Goal: Task Accomplishment & Management: Use online tool/utility

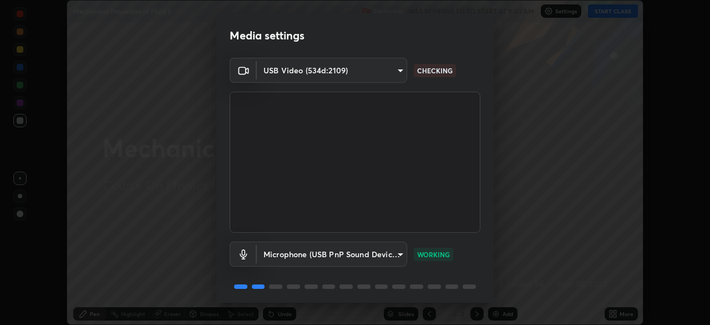
scroll to position [39, 0]
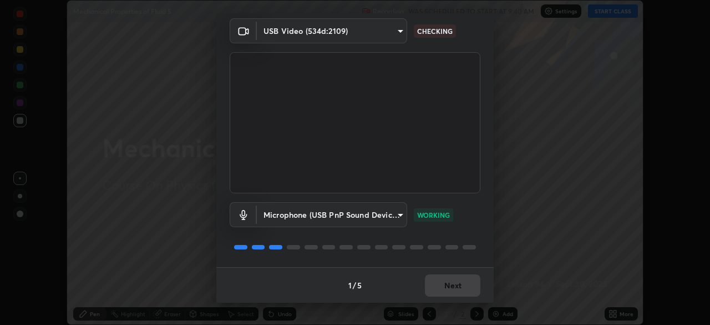
click at [458, 281] on div "1 / 5 Next" at bounding box center [354, 285] width 277 height 36
click at [459, 280] on div "1 / 5 Next" at bounding box center [354, 285] width 277 height 36
click at [452, 281] on div "1 / 5 Next" at bounding box center [354, 285] width 277 height 36
click at [449, 284] on div "1 / 5 Next" at bounding box center [354, 285] width 277 height 36
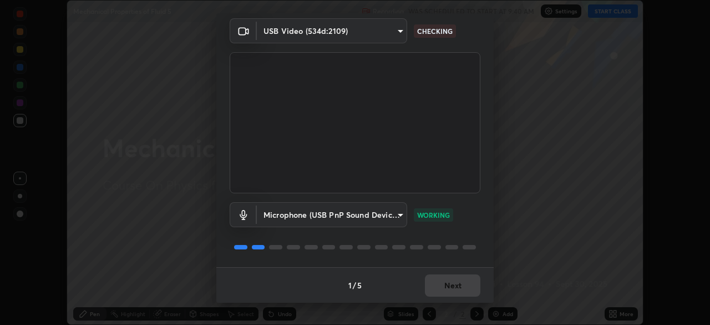
click at [452, 285] on div "1 / 5 Next" at bounding box center [354, 285] width 277 height 36
click at [455, 287] on div "1 / 5 Next" at bounding box center [354, 285] width 277 height 36
click at [454, 285] on div "1 / 5 Next" at bounding box center [354, 285] width 277 height 36
click at [454, 283] on div "1 / 5 Next" at bounding box center [354, 285] width 277 height 36
click at [453, 284] on div "1 / 5 Next" at bounding box center [354, 285] width 277 height 36
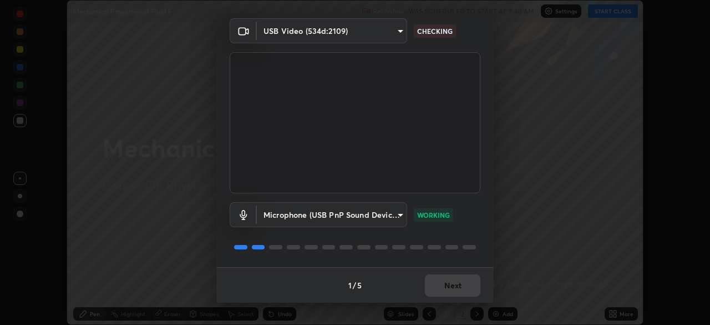
click at [454, 283] on div "1 / 5 Next" at bounding box center [354, 285] width 277 height 36
click at [455, 284] on div "1 / 5 Next" at bounding box center [354, 285] width 277 height 36
click at [454, 286] on button "Next" at bounding box center [452, 285] width 55 height 22
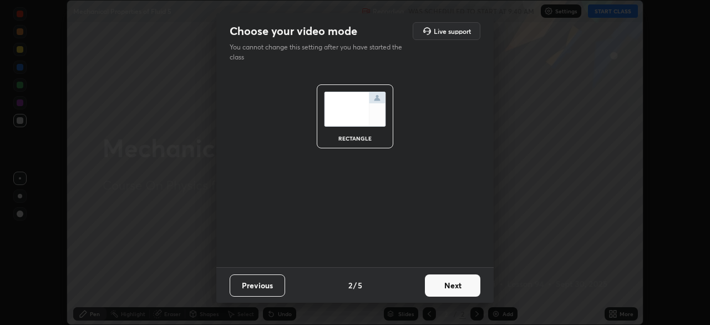
scroll to position [0, 0]
click at [455, 285] on button "Next" at bounding box center [452, 285] width 55 height 22
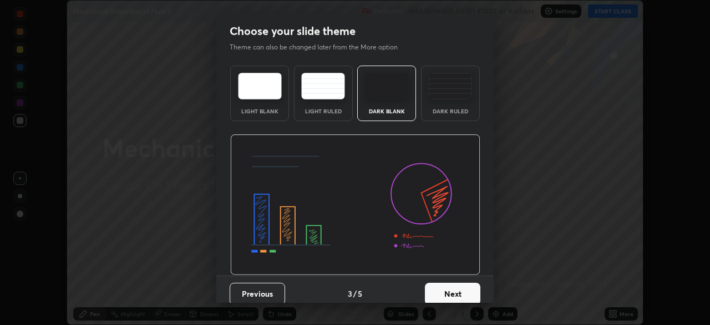
click at [456, 283] on button "Next" at bounding box center [452, 293] width 55 height 22
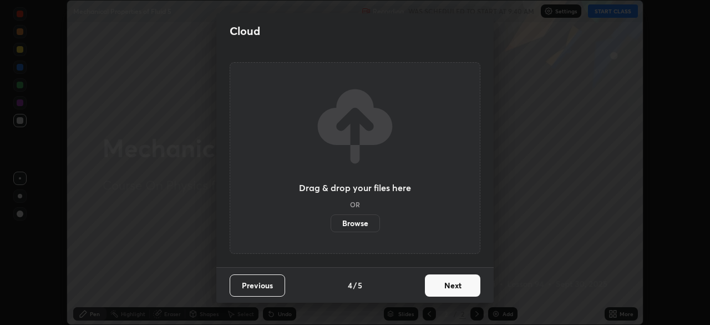
click at [458, 285] on button "Next" at bounding box center [452, 285] width 55 height 22
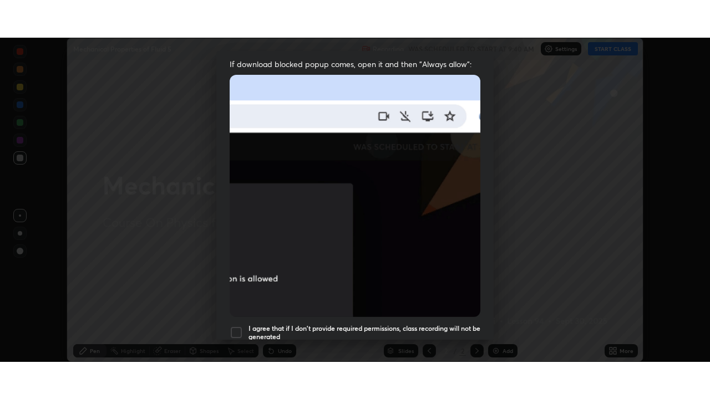
scroll to position [266, 0]
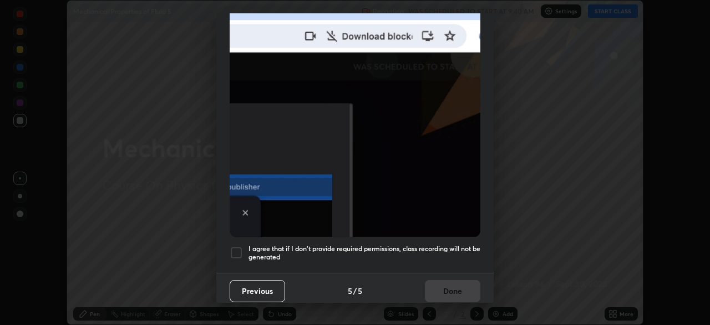
click at [340, 244] on h5 "I agree that if I don't provide required permissions, class recording will not …" at bounding box center [365, 252] width 232 height 17
click at [429, 287] on button "Done" at bounding box center [452, 291] width 55 height 22
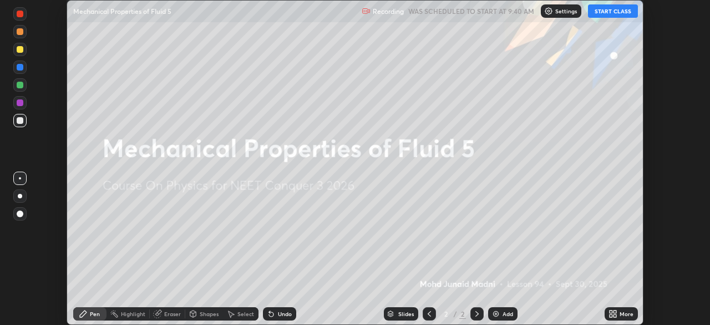
click at [620, 308] on div "More" at bounding box center [621, 313] width 33 height 13
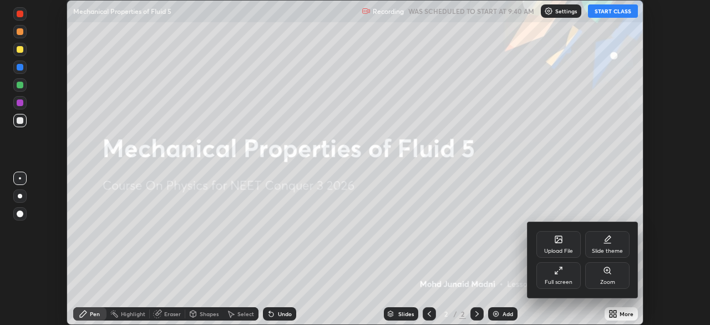
click at [557, 237] on icon at bounding box center [557, 237] width 1 height 1
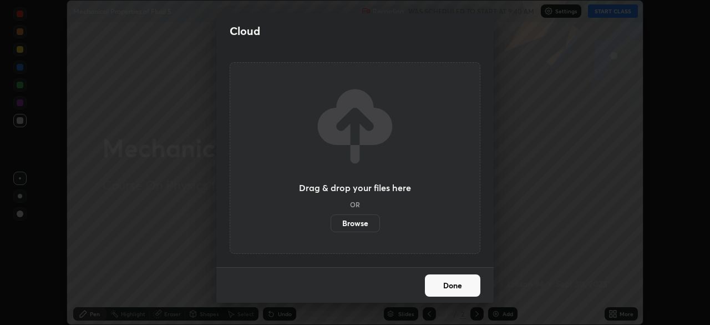
click at [350, 214] on label "Browse" at bounding box center [355, 223] width 49 height 18
click at [331, 214] on input "Browse" at bounding box center [331, 223] width 0 height 18
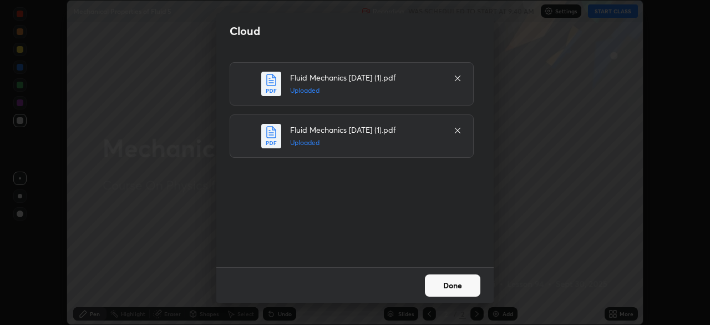
click at [447, 286] on button "Done" at bounding box center [452, 285] width 55 height 22
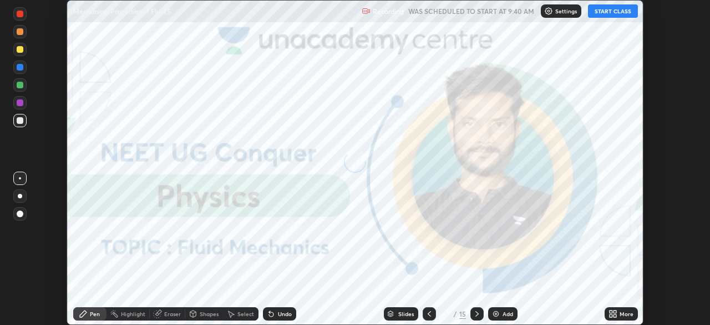
click at [613, 312] on icon at bounding box center [613, 313] width 9 height 9
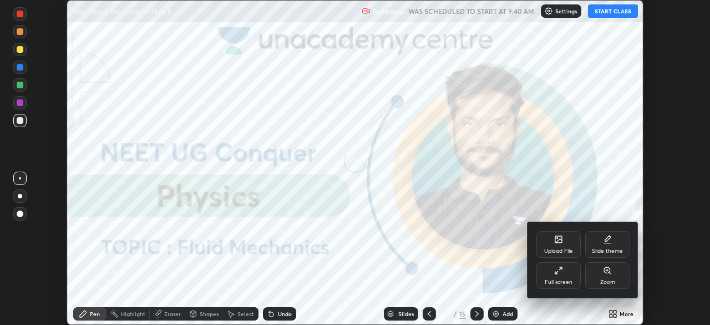
click at [552, 281] on div "Full screen" at bounding box center [559, 282] width 28 height 6
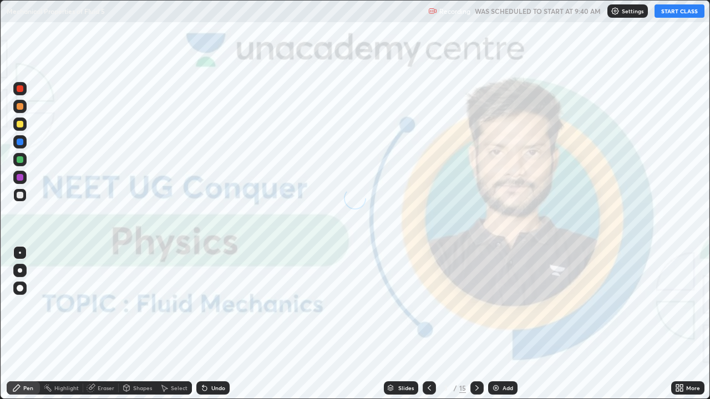
scroll to position [399, 710]
click at [672, 10] on button "START CLASS" at bounding box center [680, 10] width 50 height 13
click at [493, 324] on img at bounding box center [495, 388] width 9 height 9
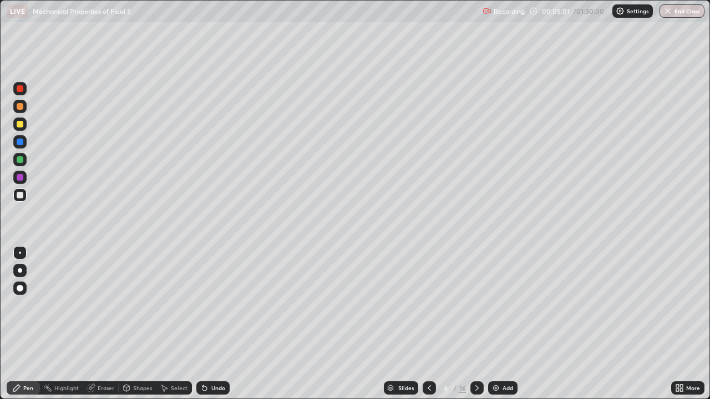
click at [19, 159] on div at bounding box center [20, 159] width 7 height 7
click at [19, 124] on div at bounding box center [20, 124] width 7 height 7
click at [20, 269] on div at bounding box center [20, 270] width 4 height 4
click at [18, 140] on div at bounding box center [20, 142] width 7 height 7
click at [22, 88] on div at bounding box center [20, 88] width 7 height 7
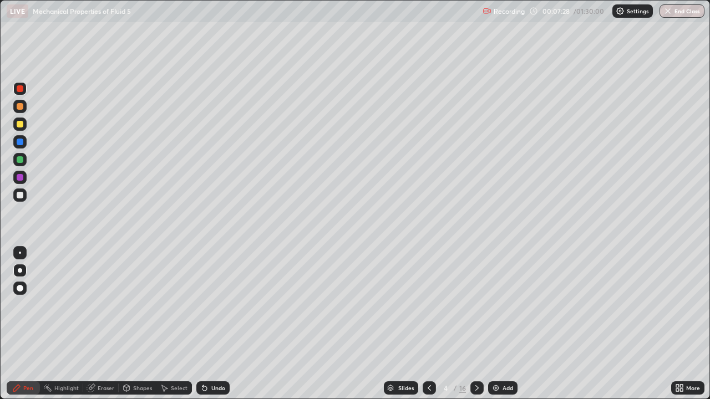
click at [21, 159] on div at bounding box center [20, 159] width 7 height 7
click at [20, 125] on div at bounding box center [20, 124] width 7 height 7
click at [21, 158] on div at bounding box center [20, 159] width 7 height 7
click at [19, 177] on div at bounding box center [20, 177] width 7 height 7
click at [497, 324] on img at bounding box center [495, 388] width 9 height 9
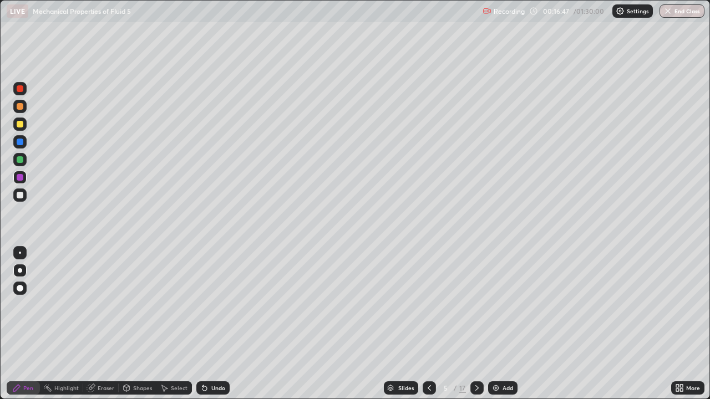
click at [22, 141] on div at bounding box center [20, 142] width 7 height 7
click at [17, 105] on div at bounding box center [20, 106] width 7 height 7
click at [99, 324] on div "Eraser" at bounding box center [106, 389] width 17 height 6
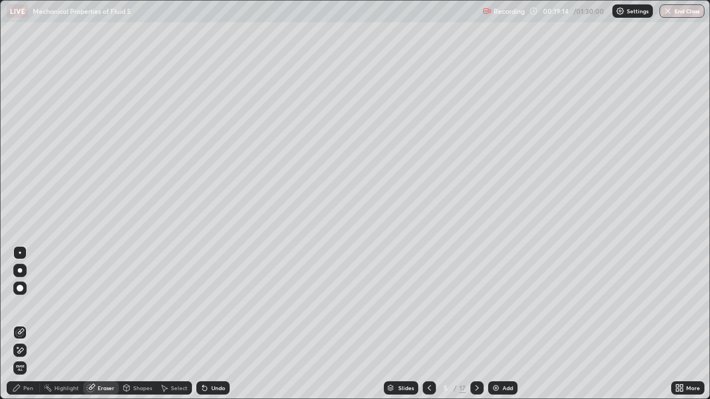
click at [35, 324] on div "Pen" at bounding box center [23, 388] width 33 height 13
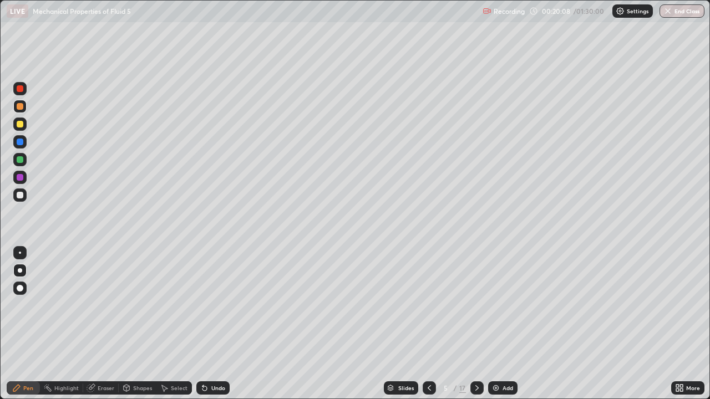
click at [95, 324] on div "Eraser" at bounding box center [101, 388] width 36 height 13
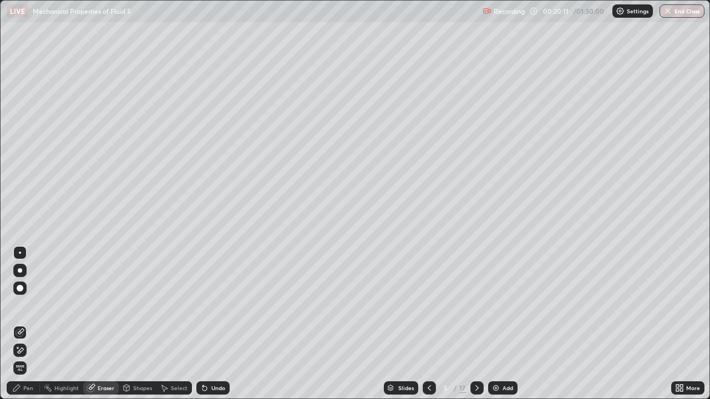
click at [27, 324] on div "Pen" at bounding box center [28, 389] width 10 height 6
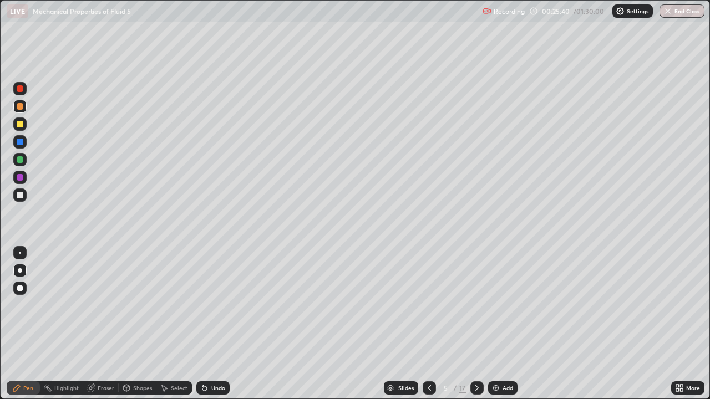
click at [399, 324] on div "Slides" at bounding box center [401, 388] width 34 height 13
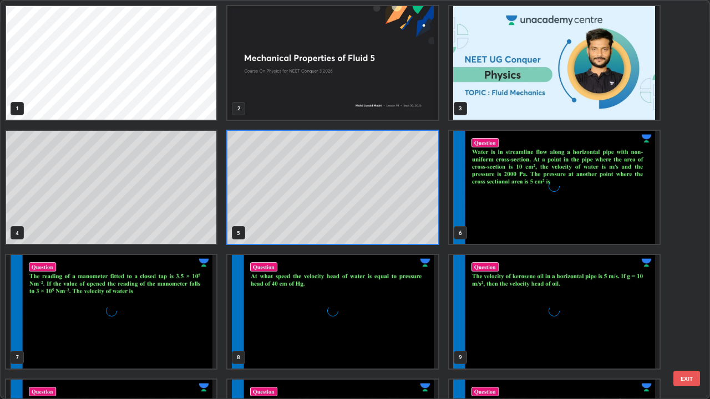
scroll to position [395, 703]
click at [519, 224] on img "grid" at bounding box center [554, 188] width 210 height 114
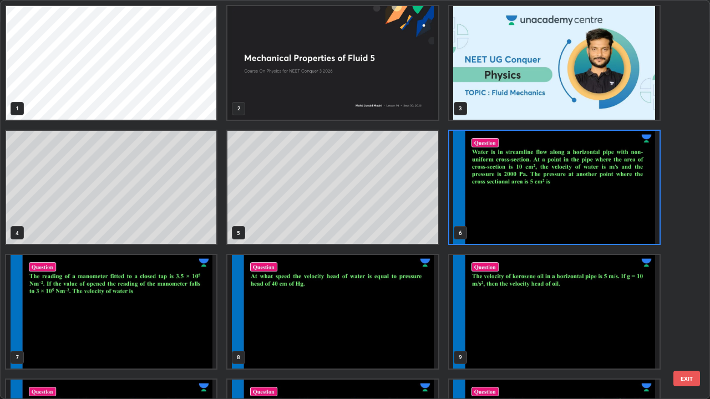
click at [523, 226] on img "grid" at bounding box center [554, 188] width 210 height 114
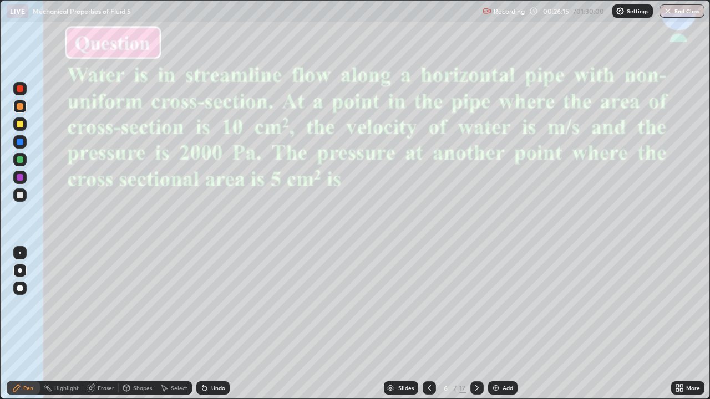
click at [429, 324] on icon at bounding box center [429, 388] width 9 height 9
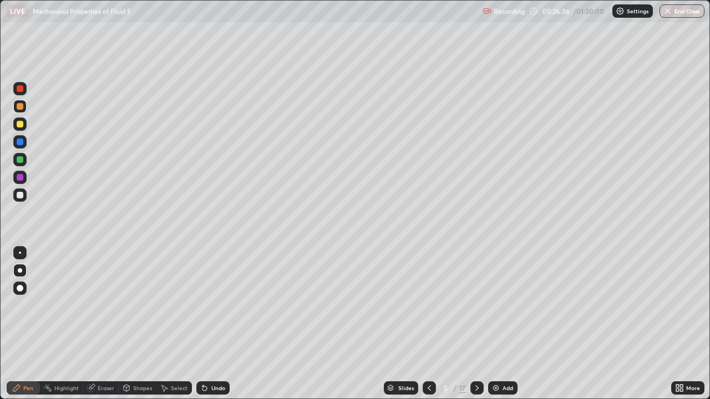
click at [401, 324] on div "Slides" at bounding box center [406, 389] width 16 height 6
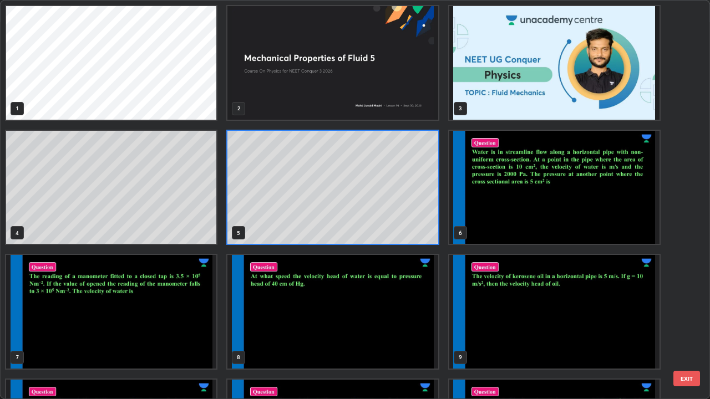
click at [554, 210] on img "grid" at bounding box center [554, 188] width 210 height 114
click at [558, 212] on img "grid" at bounding box center [554, 188] width 210 height 114
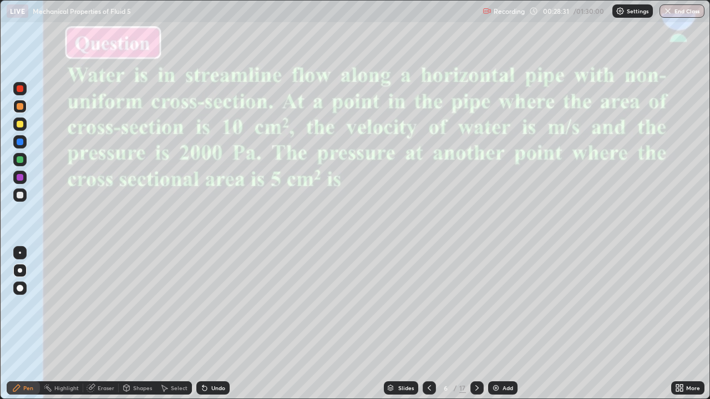
click at [21, 194] on div at bounding box center [20, 195] width 7 height 7
click at [95, 324] on div "Eraser" at bounding box center [101, 388] width 36 height 13
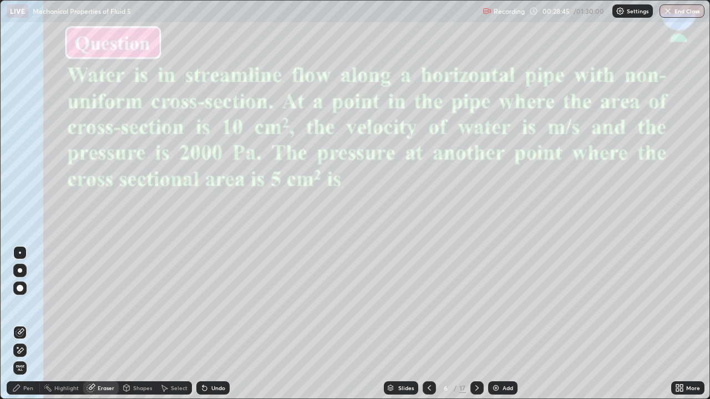
click at [26, 324] on div "Pen" at bounding box center [23, 388] width 33 height 13
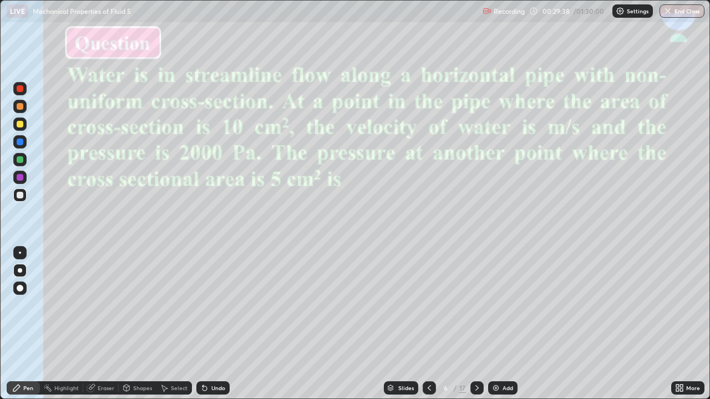
click at [98, 324] on div "Eraser" at bounding box center [101, 388] width 36 height 13
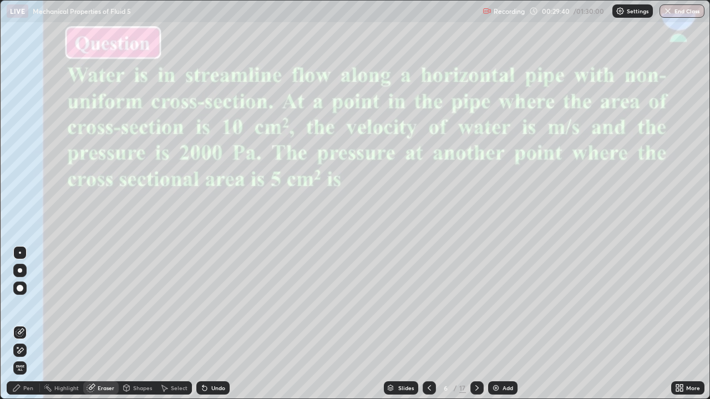
click at [32, 324] on div "Pen" at bounding box center [28, 389] width 10 height 6
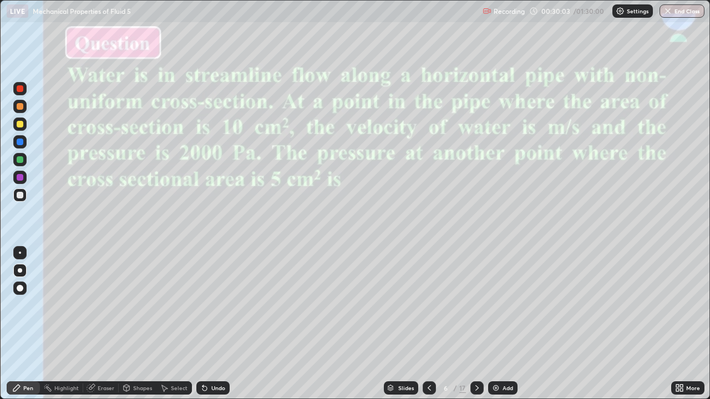
click at [109, 324] on div "Eraser" at bounding box center [101, 388] width 36 height 13
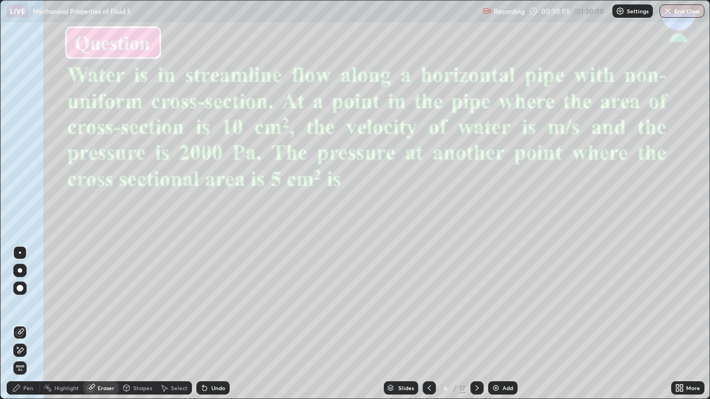
click at [33, 324] on div "Pen" at bounding box center [23, 388] width 33 height 13
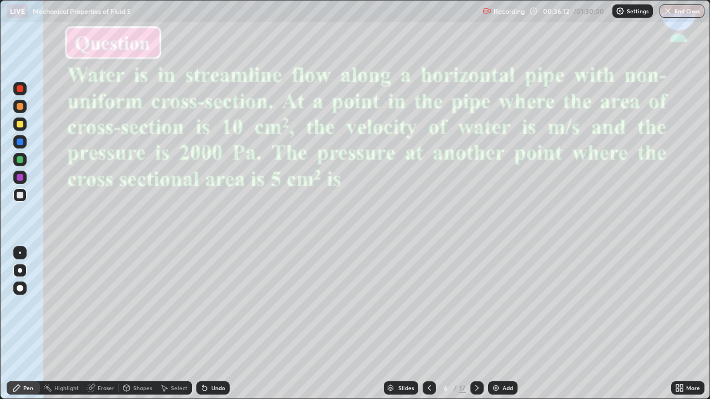
click at [399, 324] on div "Slides" at bounding box center [406, 389] width 16 height 6
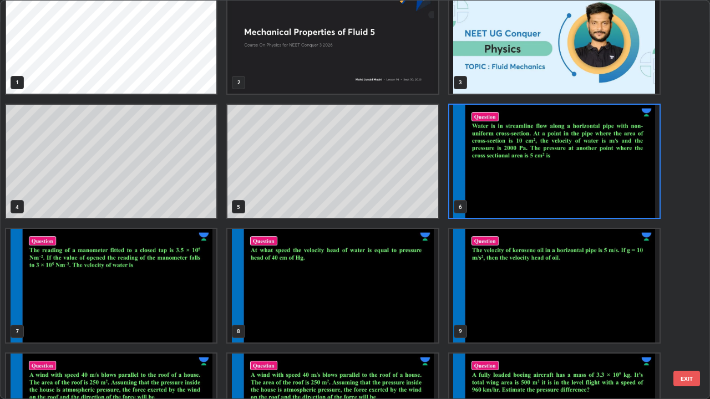
scroll to position [26, 0]
click at [184, 305] on img "grid" at bounding box center [111, 286] width 210 height 114
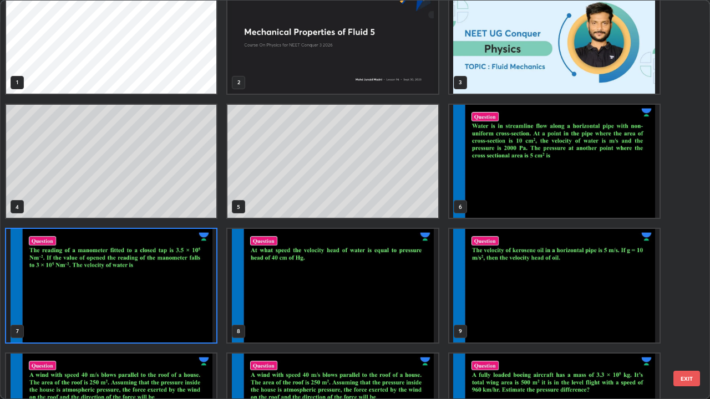
click at [184, 303] on img "grid" at bounding box center [111, 286] width 210 height 114
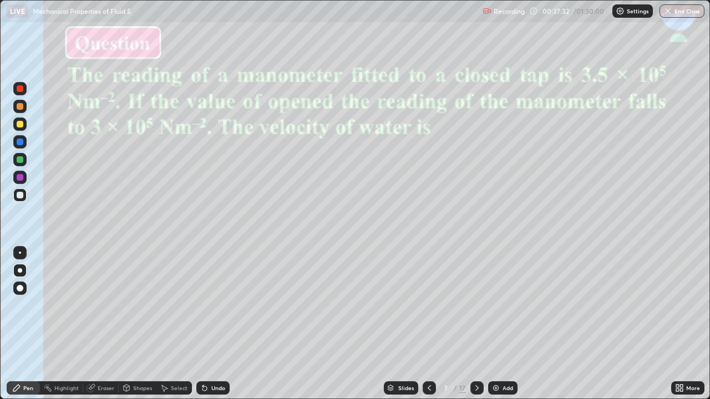
click at [21, 178] on div at bounding box center [20, 177] width 7 height 7
click at [398, 324] on div "Slides" at bounding box center [401, 388] width 34 height 13
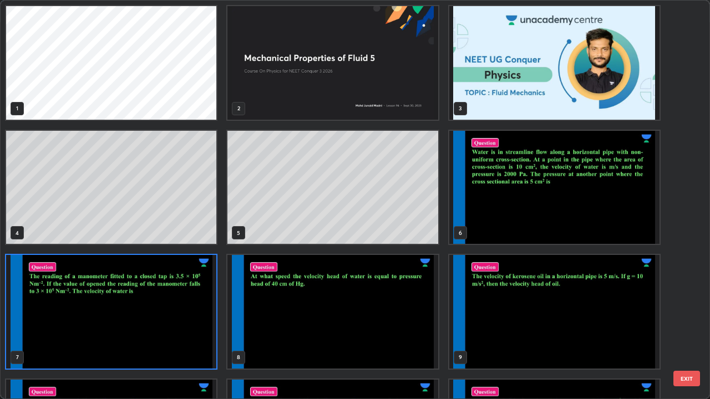
scroll to position [395, 703]
click at [384, 324] on img "grid" at bounding box center [332, 312] width 210 height 114
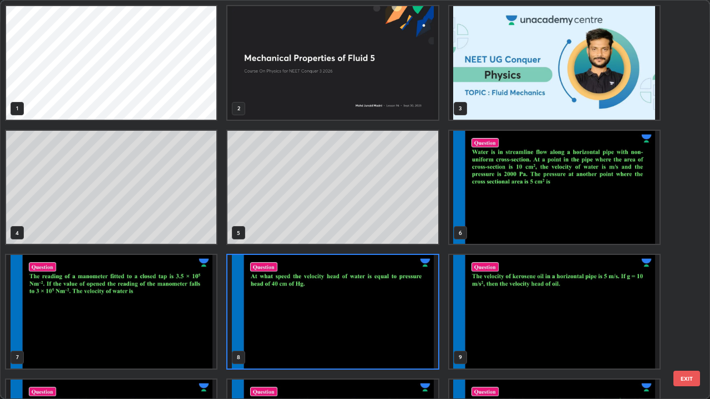
click at [387, 320] on img "grid" at bounding box center [332, 312] width 210 height 114
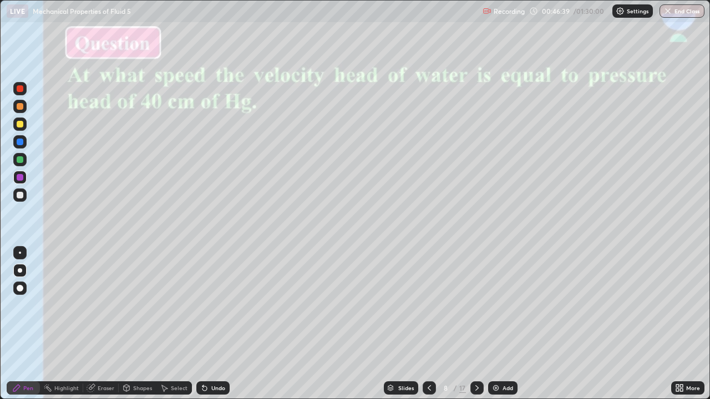
click at [387, 323] on img "grid" at bounding box center [332, 312] width 210 height 114
click at [390, 324] on icon at bounding box center [391, 390] width 6 height 2
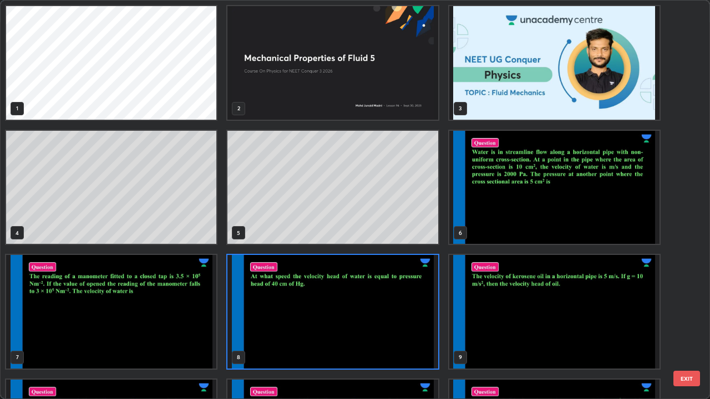
click at [523, 324] on img "grid" at bounding box center [554, 312] width 210 height 114
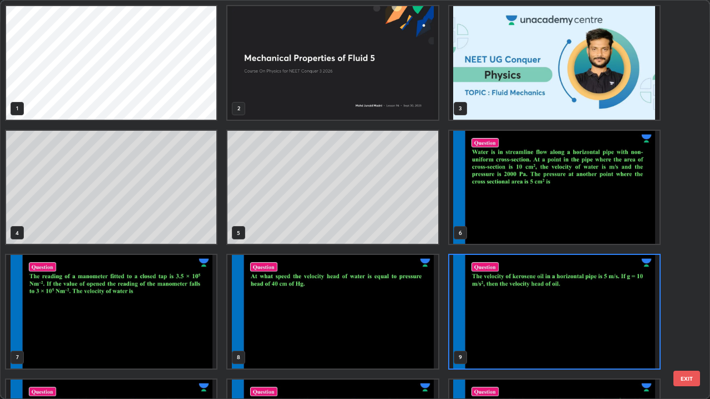
click at [526, 324] on img "grid" at bounding box center [554, 312] width 210 height 114
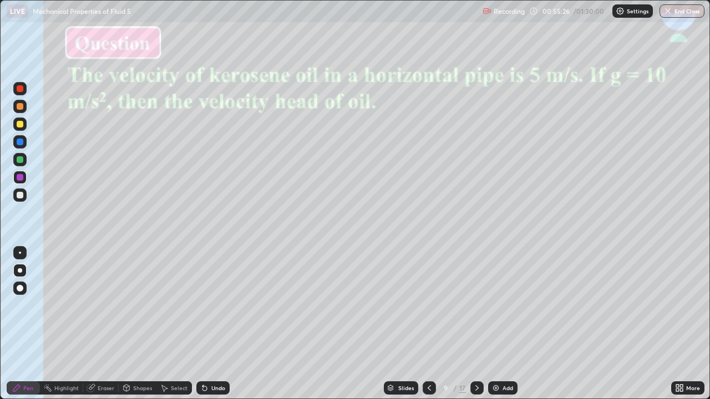
click at [428, 324] on icon at bounding box center [429, 388] width 9 height 9
click at [400, 324] on div "Slides" at bounding box center [406, 389] width 16 height 6
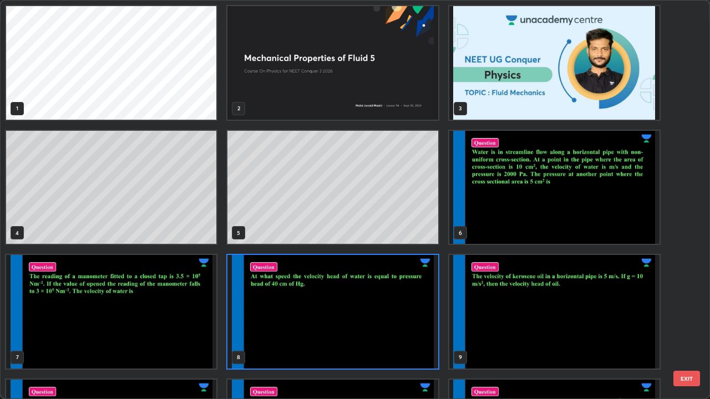
click at [526, 323] on img "grid" at bounding box center [554, 312] width 210 height 114
click at [527, 324] on img "grid" at bounding box center [554, 312] width 210 height 114
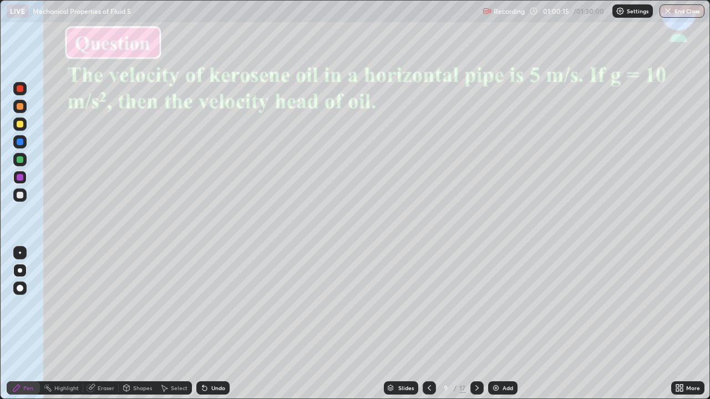
click at [397, 324] on div "Slides" at bounding box center [401, 388] width 34 height 13
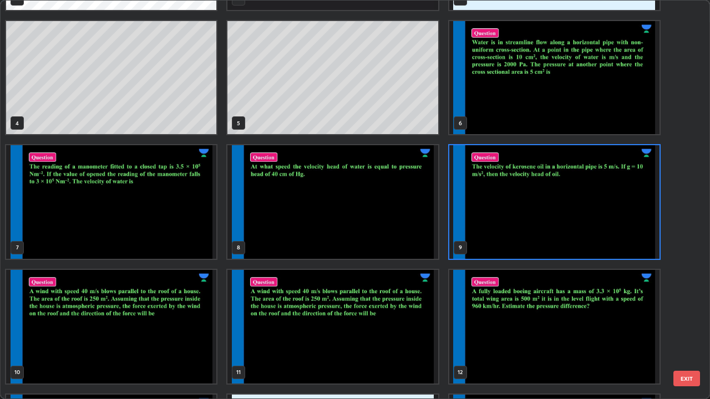
scroll to position [110, 0]
click at [556, 220] on img "grid" at bounding box center [554, 202] width 210 height 114
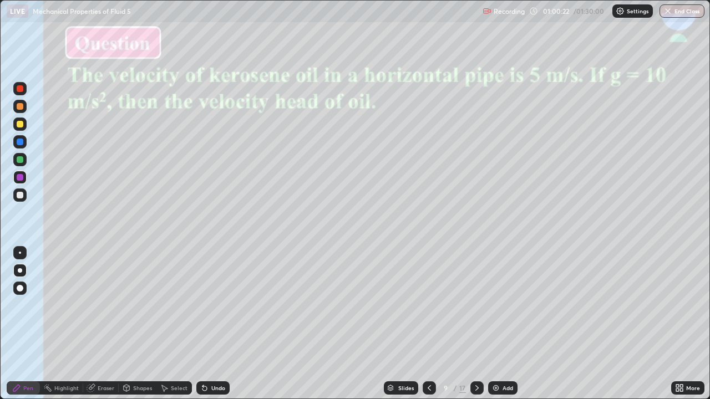
click at [554, 224] on img "grid" at bounding box center [554, 202] width 210 height 114
click at [493, 324] on img at bounding box center [495, 388] width 9 height 9
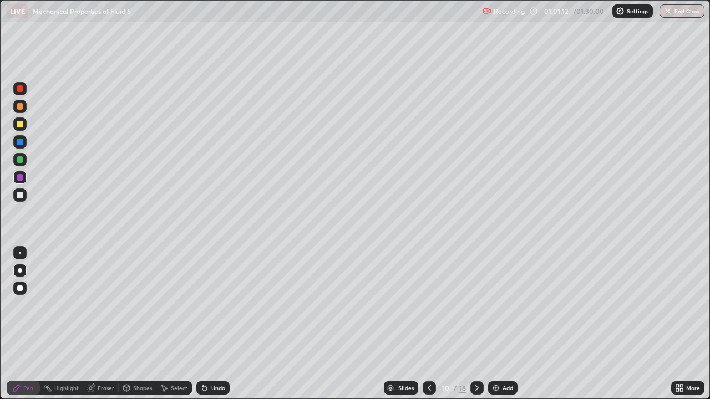
click at [25, 161] on div at bounding box center [19, 159] width 13 height 13
click at [21, 124] on div at bounding box center [20, 124] width 7 height 7
click at [18, 87] on div at bounding box center [20, 88] width 7 height 7
click at [18, 141] on div at bounding box center [20, 142] width 7 height 7
click at [396, 324] on div "Slides" at bounding box center [401, 388] width 34 height 13
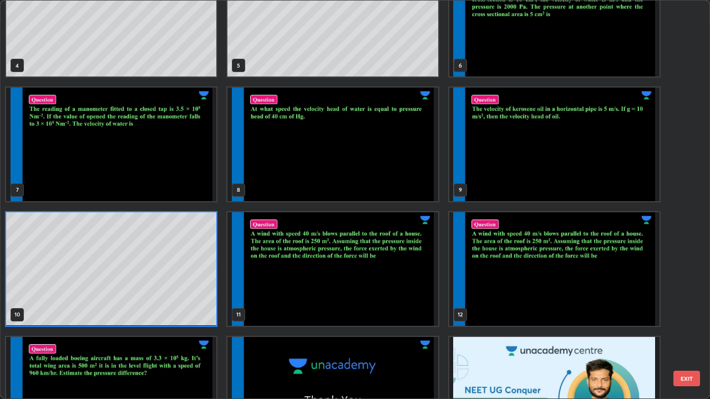
scroll to position [179, 0]
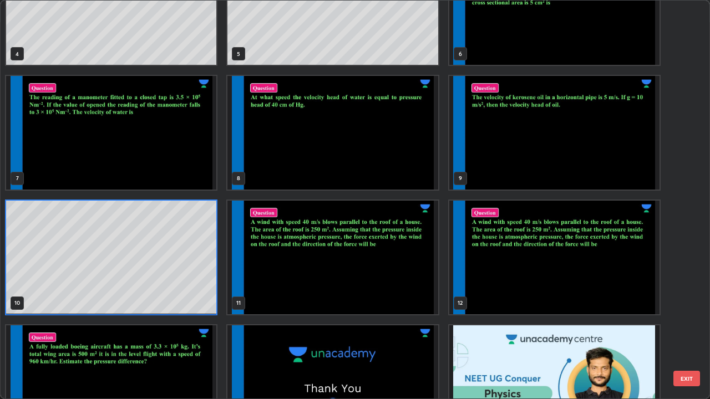
click at [389, 286] on img "grid" at bounding box center [332, 258] width 210 height 114
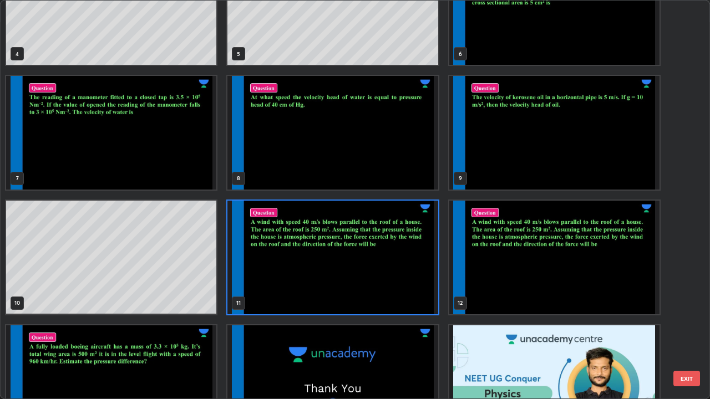
click at [392, 286] on img "grid" at bounding box center [332, 258] width 210 height 114
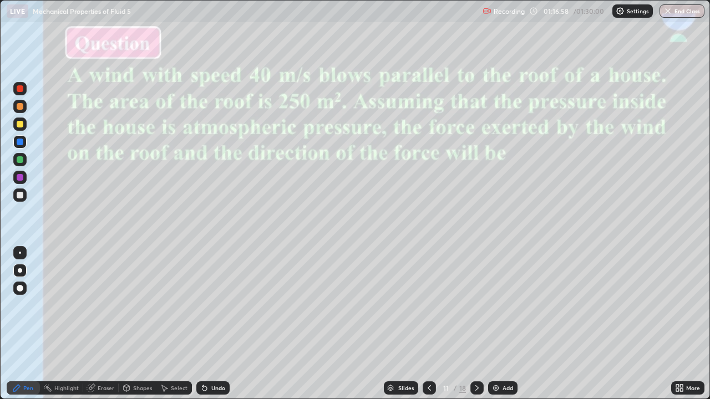
click at [401, 324] on div "Slides" at bounding box center [401, 388] width 34 height 13
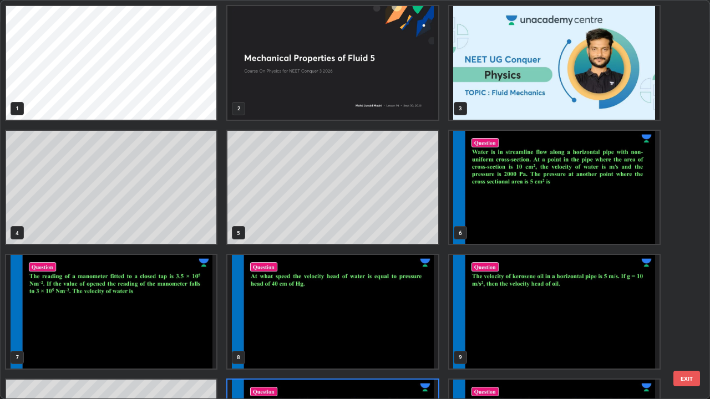
scroll to position [395, 703]
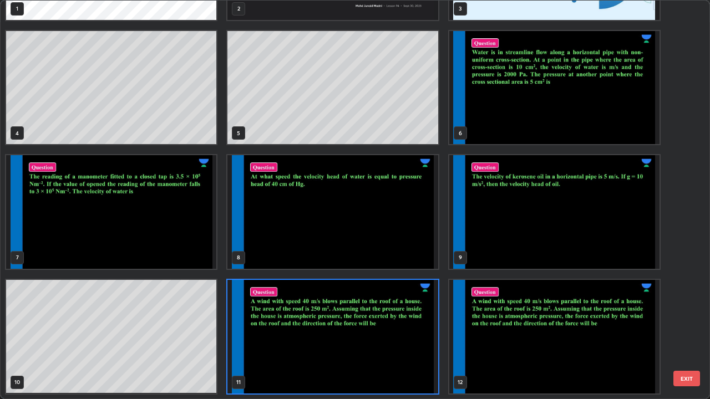
click at [399, 324] on img "grid" at bounding box center [332, 337] width 210 height 114
click at [392, 324] on img "grid" at bounding box center [332, 337] width 210 height 114
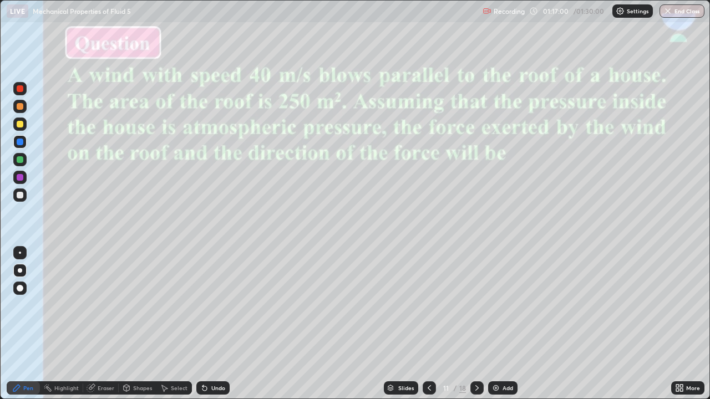
scroll to position [0, 0]
click at [394, 324] on div "Slides" at bounding box center [401, 388] width 34 height 13
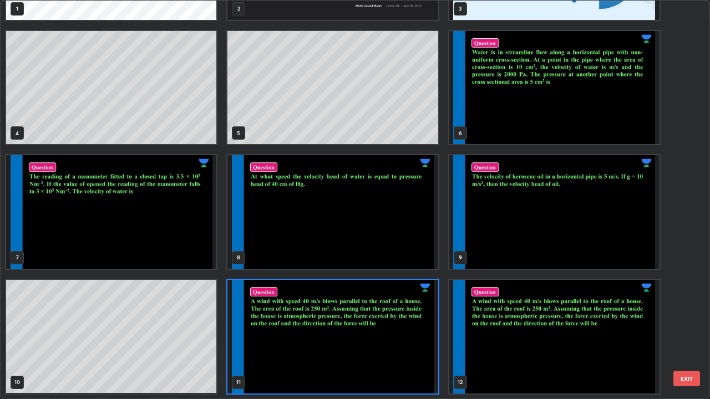
scroll to position [395, 703]
click at [512, 324] on img "grid" at bounding box center [554, 337] width 210 height 114
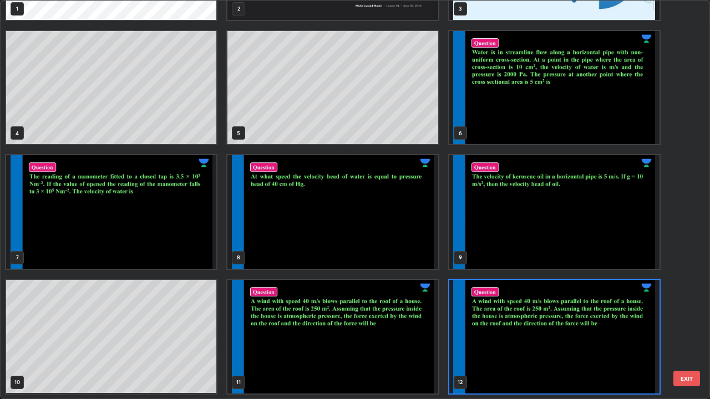
click at [512, 324] on img "grid" at bounding box center [554, 337] width 210 height 114
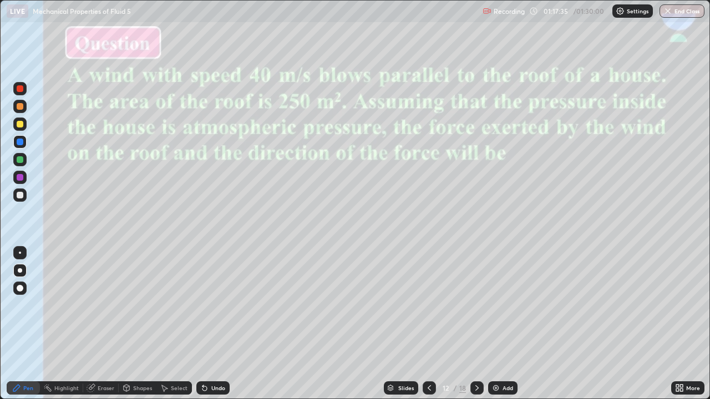
click at [403, 324] on div "Slides" at bounding box center [406, 389] width 16 height 6
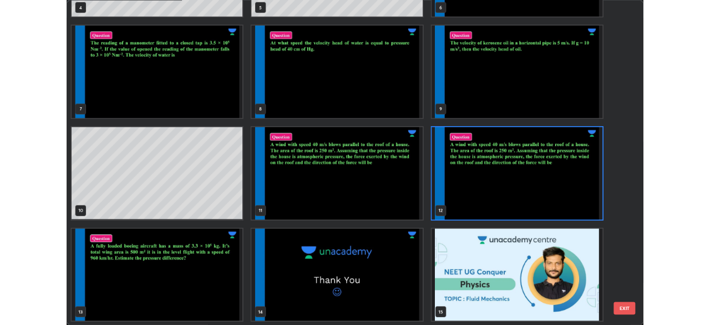
scroll to position [233, 0]
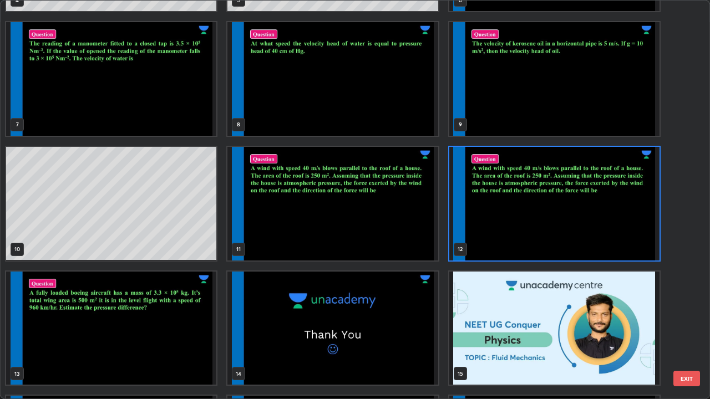
click at [168, 324] on img "grid" at bounding box center [111, 329] width 210 height 114
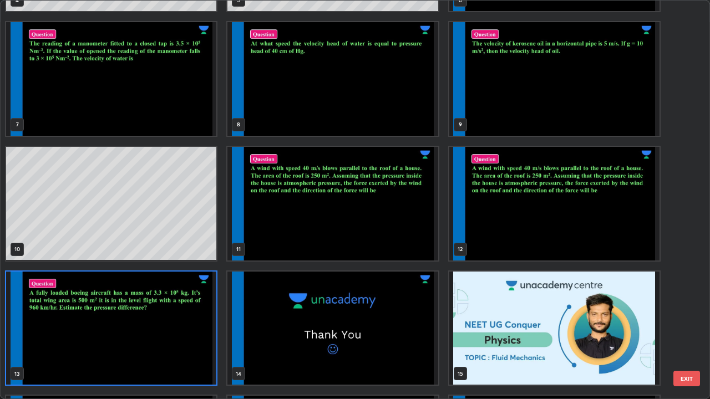
click at [166, 324] on img "grid" at bounding box center [111, 329] width 210 height 114
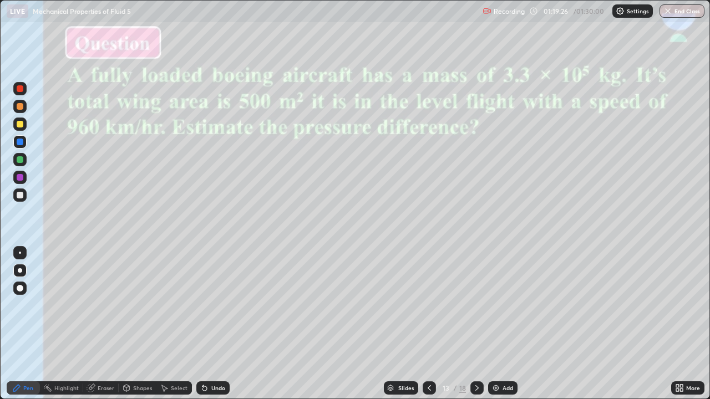
click at [21, 175] on div at bounding box center [20, 177] width 7 height 7
click at [496, 324] on img at bounding box center [495, 388] width 9 height 9
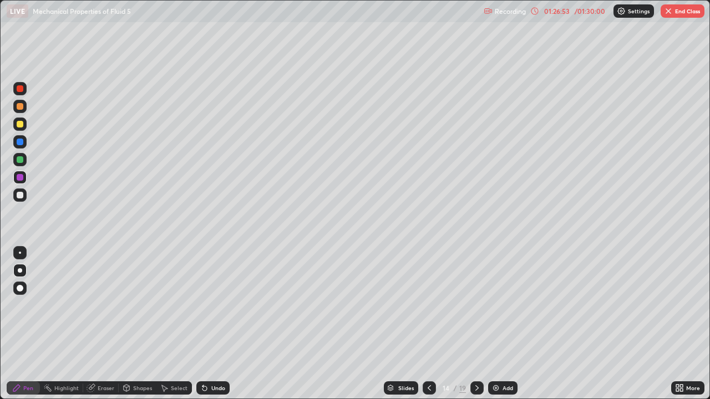
click at [680, 12] on button "End Class" at bounding box center [683, 10] width 44 height 13
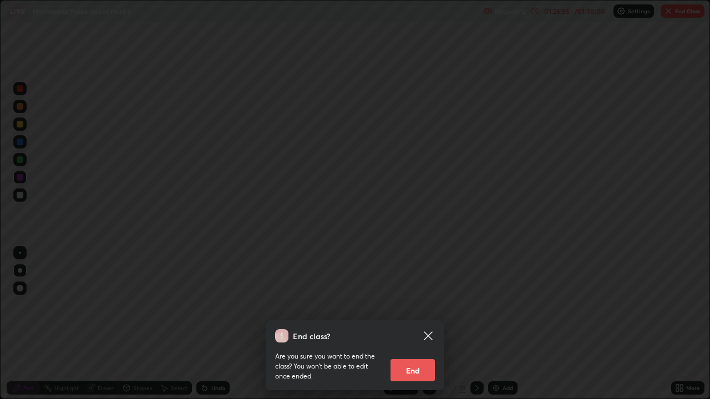
click at [409, 324] on button "End" at bounding box center [413, 370] width 44 height 22
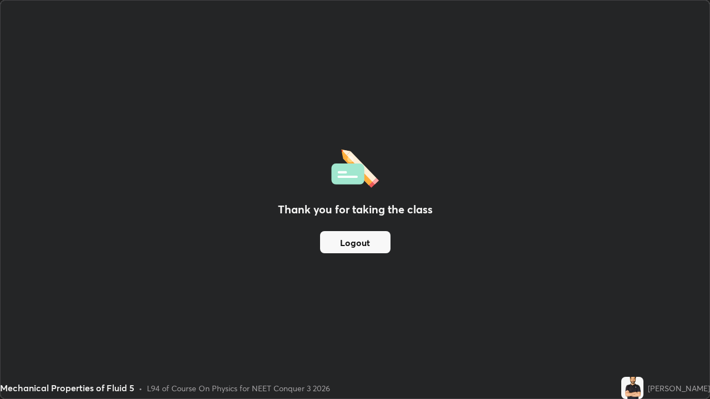
click at [333, 239] on button "Logout" at bounding box center [355, 242] width 70 height 22
click at [341, 247] on button "Logout" at bounding box center [355, 242] width 70 height 22
click at [340, 245] on button "Logout" at bounding box center [355, 242] width 70 height 22
click at [339, 242] on button "Logout" at bounding box center [355, 242] width 70 height 22
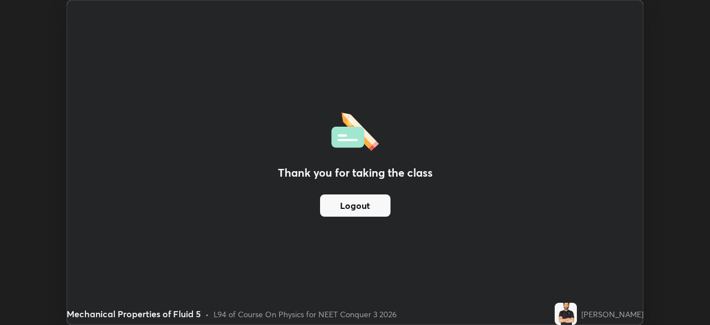
scroll to position [55147, 54761]
click at [331, 205] on button "Logout" at bounding box center [355, 205] width 70 height 22
click at [327, 209] on button "Logout" at bounding box center [355, 205] width 70 height 22
click at [327, 207] on button "Logout" at bounding box center [355, 205] width 70 height 22
